Goal: Information Seeking & Learning: Learn about a topic

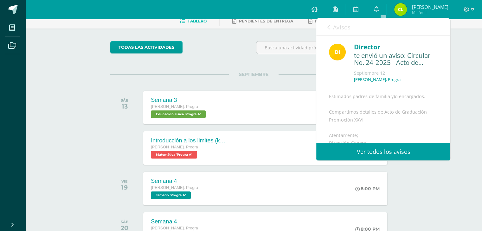
scroll to position [92, 0]
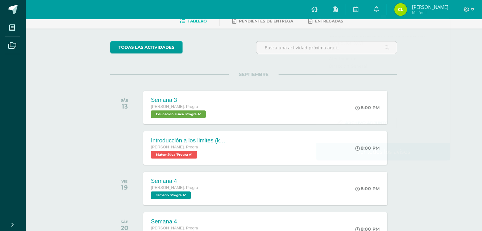
click at [379, 8] on icon at bounding box center [376, 9] width 5 height 6
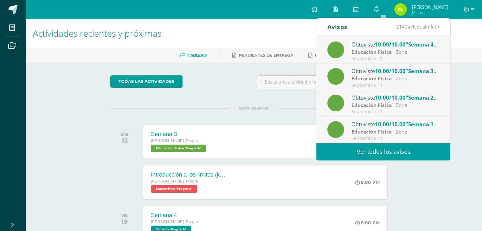
scroll to position [0, 0]
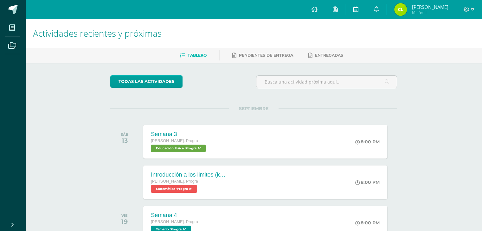
click at [359, 10] on link at bounding box center [356, 9] width 20 height 19
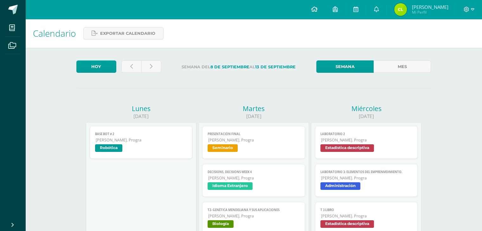
click at [325, 10] on link at bounding box center [314, 9] width 22 height 19
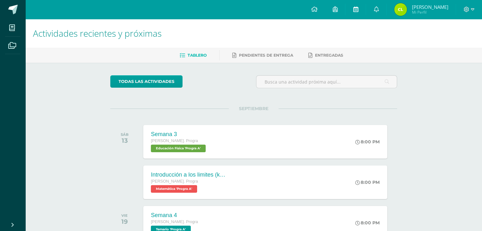
click at [359, 12] on link at bounding box center [356, 9] width 20 height 19
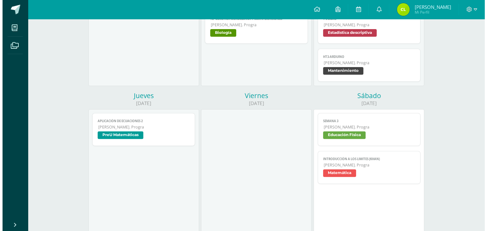
scroll to position [192, 0]
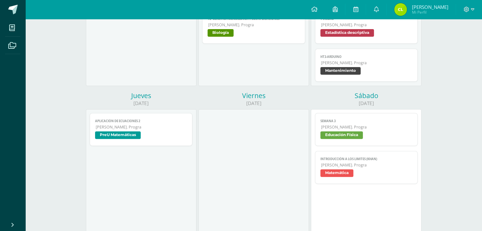
click at [132, 125] on link "Aplicación de ecuaciones 2 Quinto Bach. Progra PreU Matemáticas" at bounding box center [141, 129] width 103 height 33
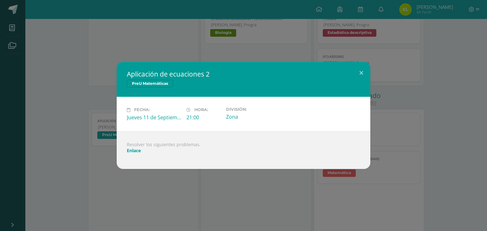
click at [136, 152] on link "Enlace" at bounding box center [134, 151] width 14 height 6
